Goal: Check status: Check status

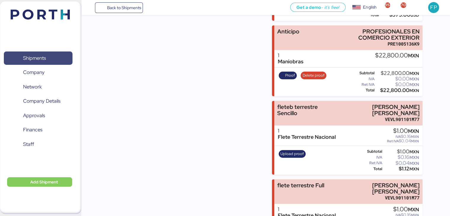
scroll to position [152, 0]
click at [54, 61] on span "Shipments" at bounding box center [38, 58] width 64 height 9
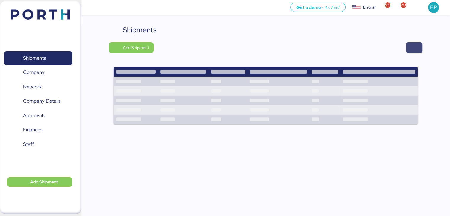
click at [411, 48] on span "button" at bounding box center [413, 47] width 7 height 8
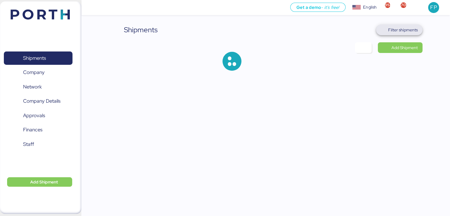
click at [393, 31] on span "Filter shipments" at bounding box center [403, 29] width 30 height 7
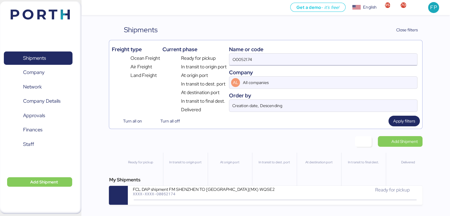
click at [241, 59] on input "O0052174" at bounding box center [322, 60] width 187 height 12
paste input "083"
type input "O0052083"
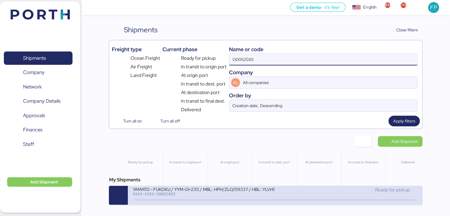
click at [231, 196] on div "XXXX-XXXX-O0052083" at bounding box center [203, 194] width 142 height 4
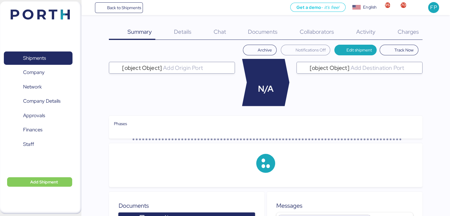
click at [410, 37] on div "Charges 0" at bounding box center [400, 32] width 43 height 15
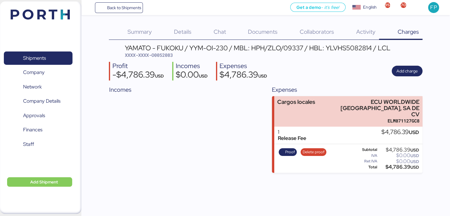
click at [154, 58] on div "YAMATO - FUKOKU / YYM-OI-230 / MBL: HPH/ZLO/09337 / HBL: YLVHS5082814 / LCL XXX…" at bounding box center [265, 109] width 313 height 128
copy div
click at [159, 56] on span "XXXX-XXXX-O0052083" at bounding box center [149, 55] width 48 height 6
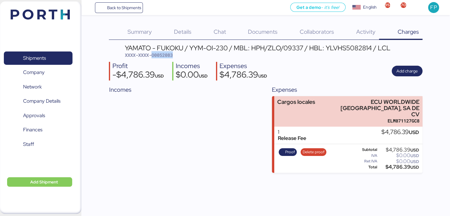
copy span "O0052083"
